Goal: Find specific page/section: Find specific page/section

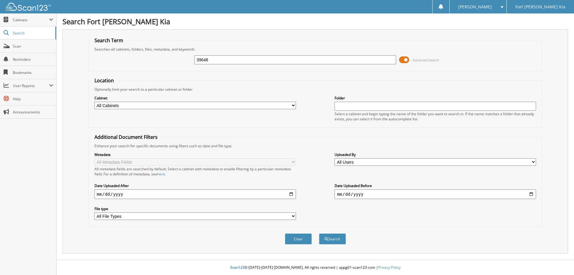
type input "39648"
click at [319, 233] on button "Search" at bounding box center [332, 238] width 27 height 11
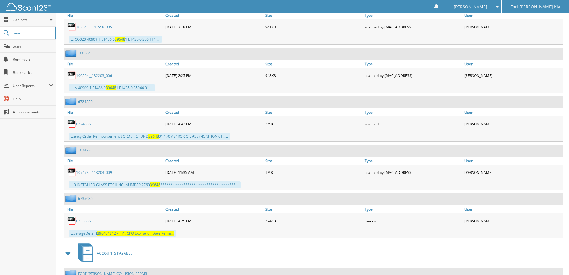
scroll to position [678, 0]
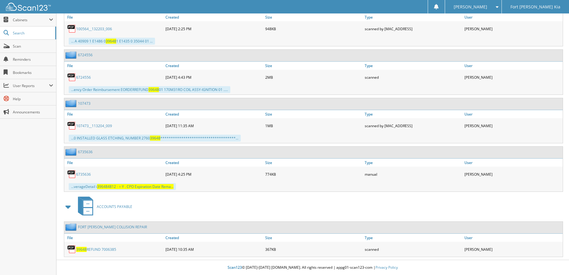
click at [95, 248] on link "39648 REFUND 7006385" at bounding box center [96, 249] width 40 height 5
click at [25, 18] on span "Cabinets" at bounding box center [31, 19] width 36 height 5
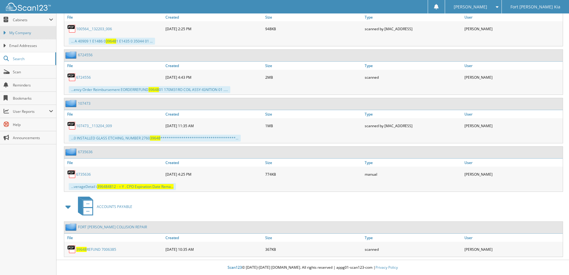
click at [23, 33] on span "My Company" at bounding box center [31, 32] width 44 height 5
